Goal: Submit feedback/report problem

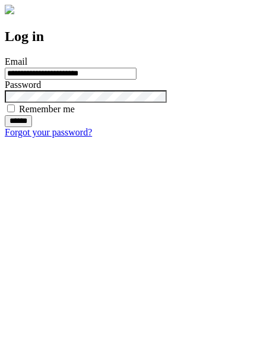
type input "**********"
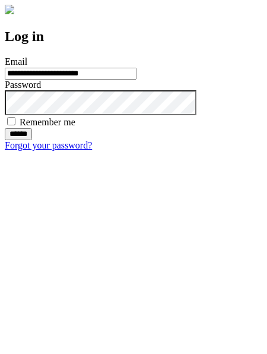
click at [32, 140] on input "******" at bounding box center [18, 134] width 27 height 12
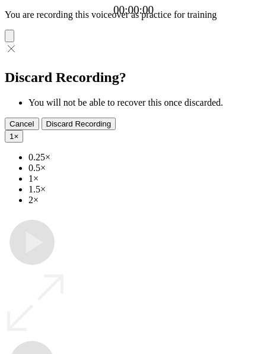
type input "**********"
